Goal: Information Seeking & Learning: Learn about a topic

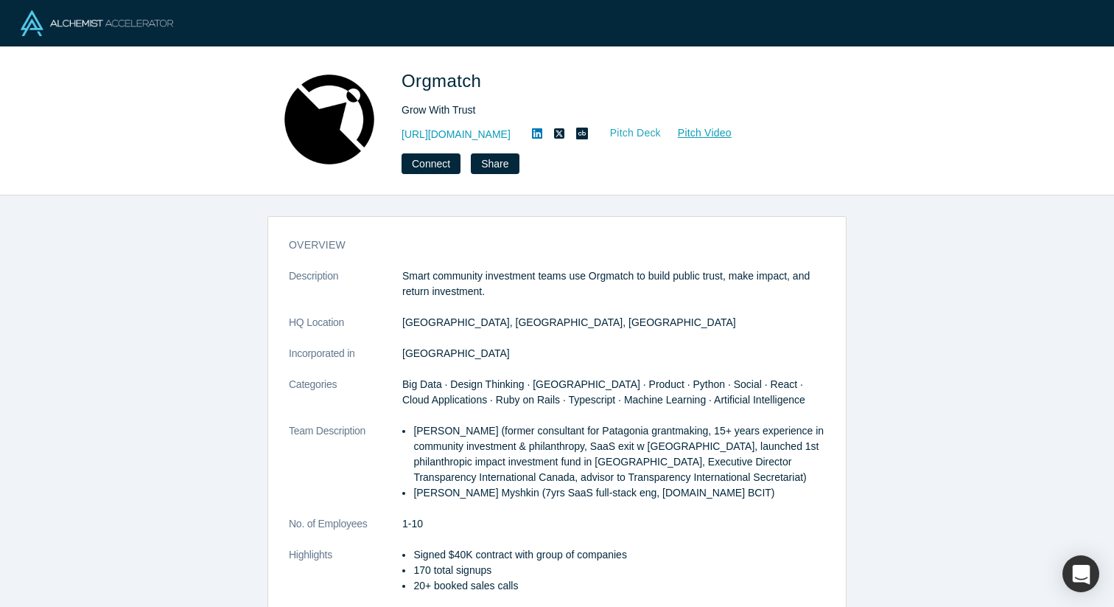
click at [649, 133] on link "Pitch Deck" at bounding box center [628, 133] width 68 height 17
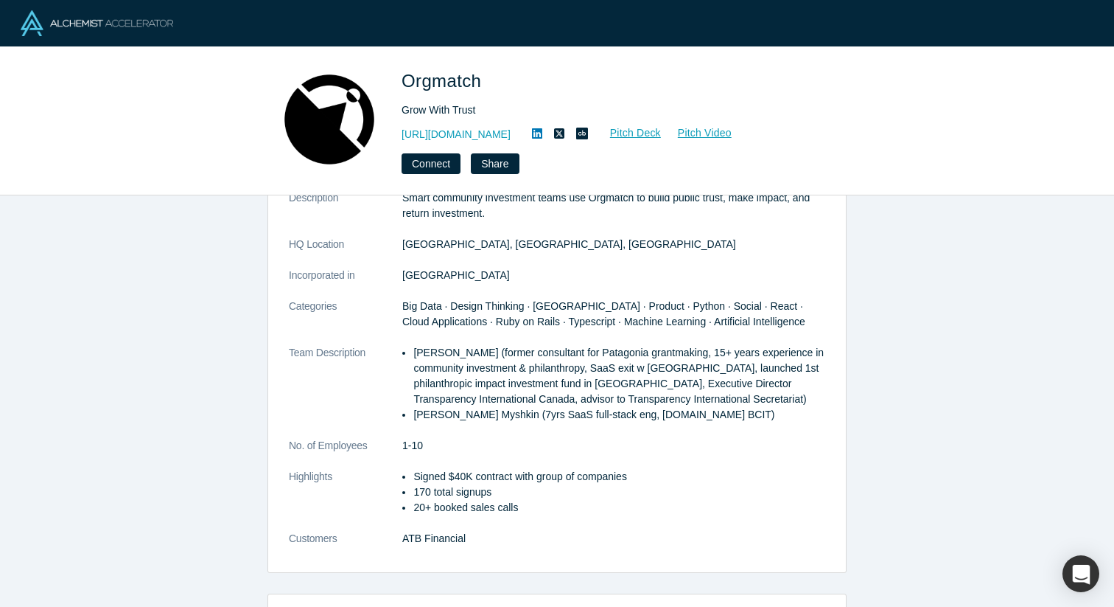
scroll to position [77, 0]
click at [744, 221] on p "Smart community investment teams use Orgmatch to build public trust, make impac…" at bounding box center [613, 206] width 423 height 31
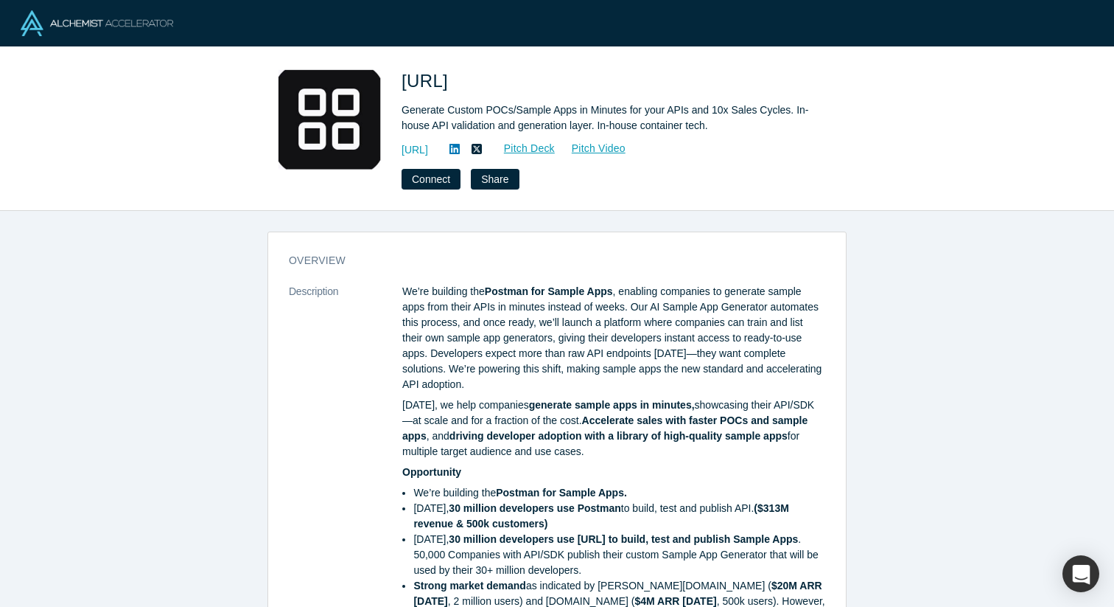
click at [590, 157] on div "https://sampleapp.ai Pitch Deck Pitch Video" at bounding box center [608, 150] width 413 height 18
click at [556, 148] on link "Pitch Deck" at bounding box center [522, 148] width 68 height 17
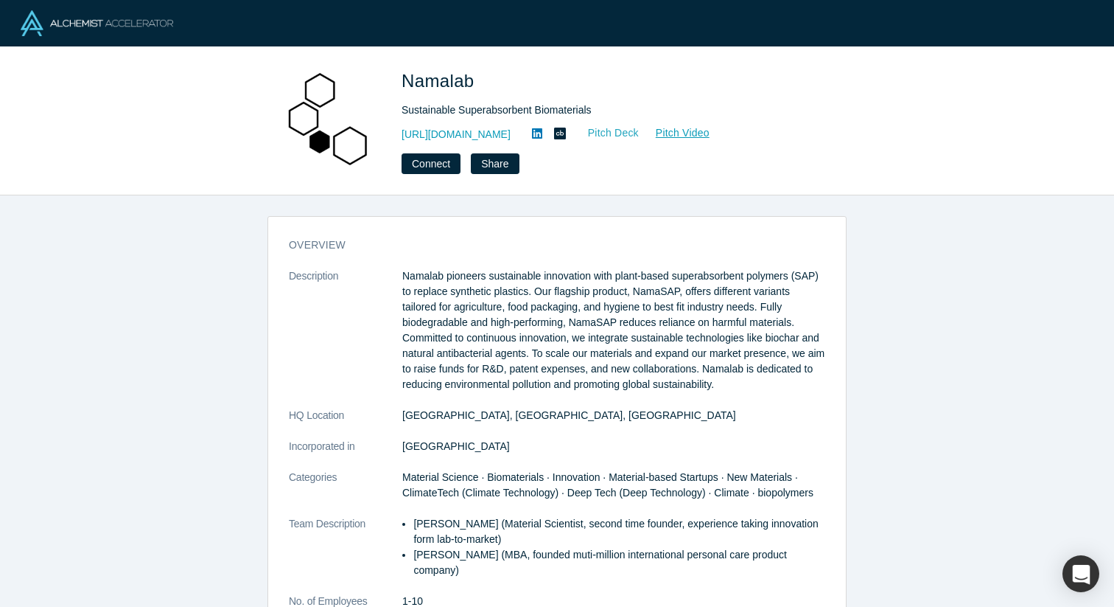
click at [636, 125] on link "Pitch Deck" at bounding box center [606, 133] width 68 height 17
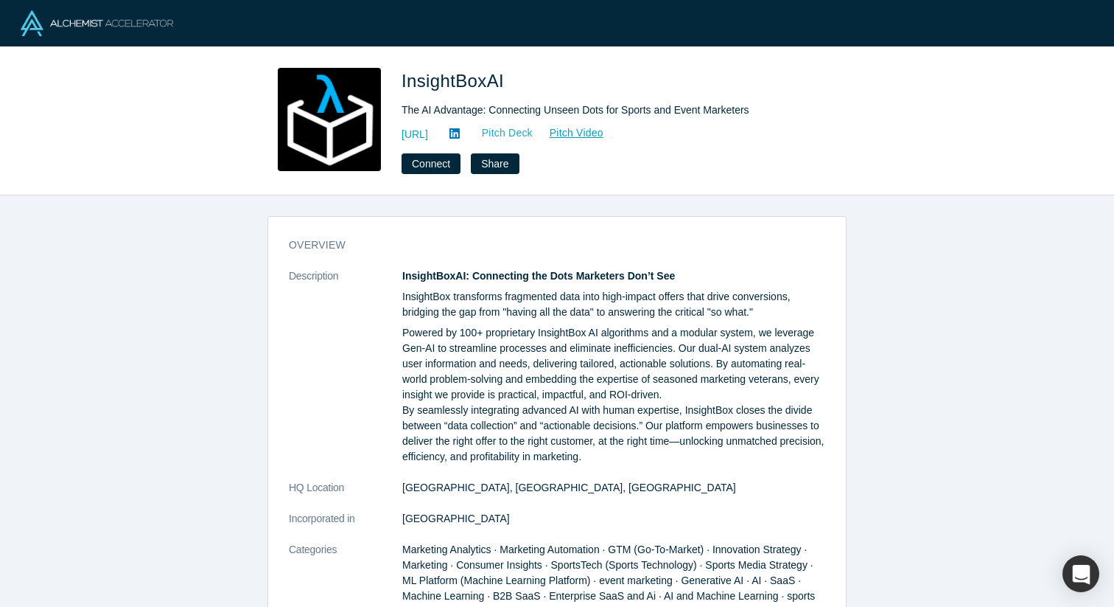
click at [534, 133] on link "Pitch Deck" at bounding box center [500, 133] width 68 height 17
